Goal: Find specific page/section: Find specific page/section

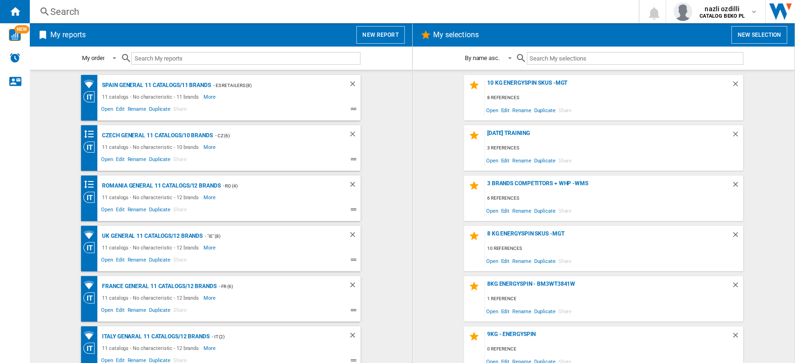
click at [147, 60] on input "text" at bounding box center [245, 58] width 229 height 13
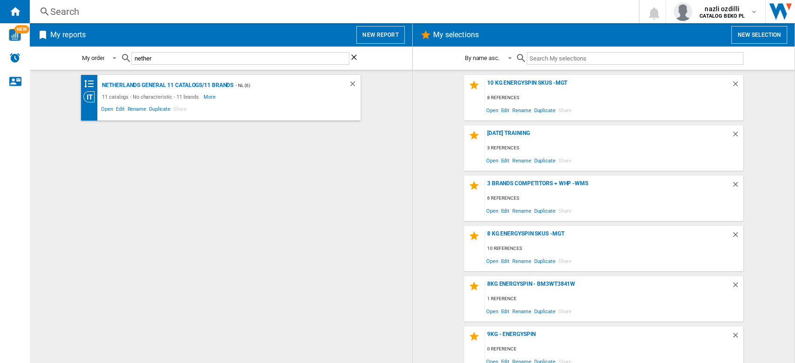
type input "nether"
click at [178, 108] on span "Share" at bounding box center [180, 110] width 16 height 11
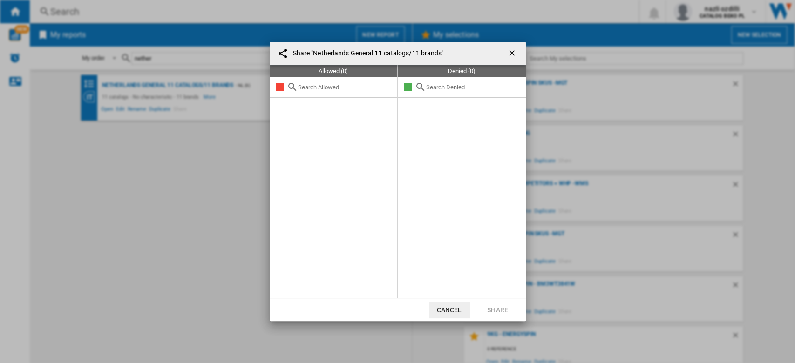
click at [517, 51] on ng-md-icon "getI18NText('BUTTONS.CLOSE_DIALOG')" at bounding box center [512, 53] width 11 height 11
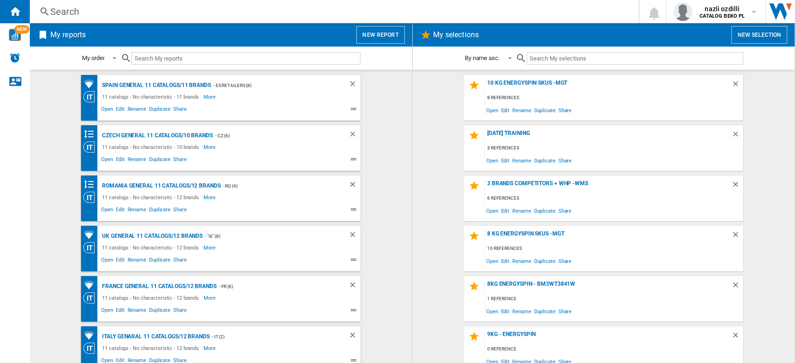
click at [168, 58] on input "text" at bounding box center [245, 58] width 229 height 13
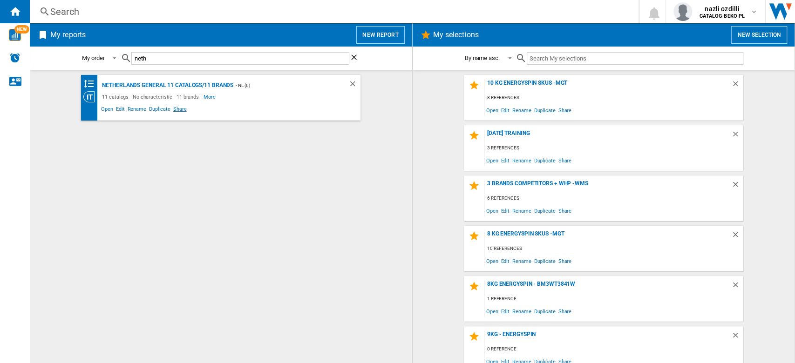
type input "neth"
click at [184, 110] on span "Share" at bounding box center [180, 110] width 16 height 11
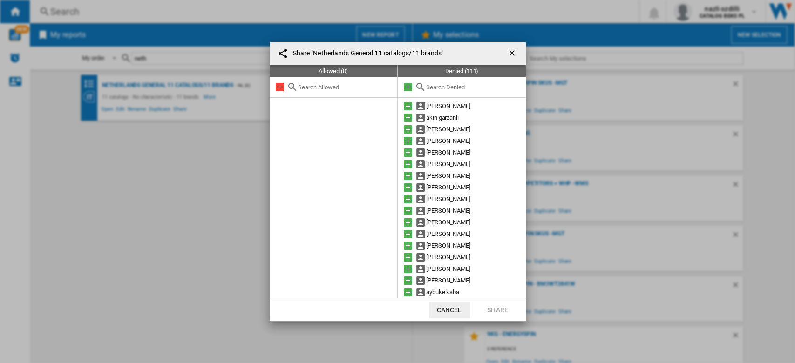
click at [436, 87] on input "text" at bounding box center [473, 87] width 95 height 7
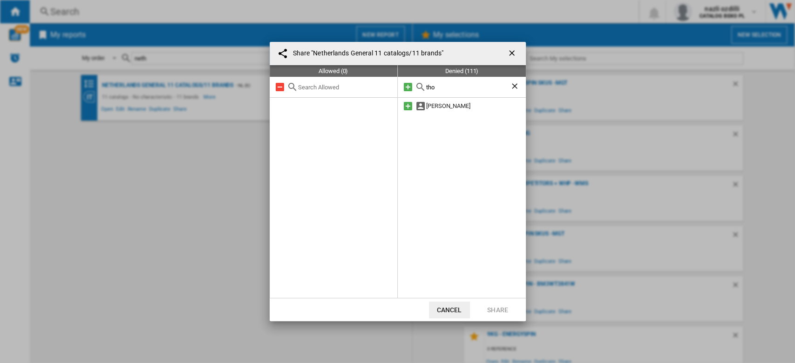
click at [443, 90] on input "tho" at bounding box center [468, 87] width 84 height 7
type input "t"
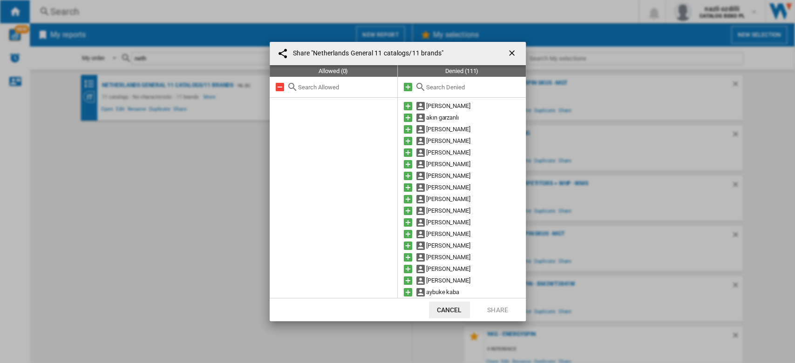
click at [514, 54] on ng-md-icon "getI18NText('BUTTONS.CLOSE_DIALOG')" at bounding box center [512, 53] width 11 height 11
